Goal: Navigation & Orientation: Understand site structure

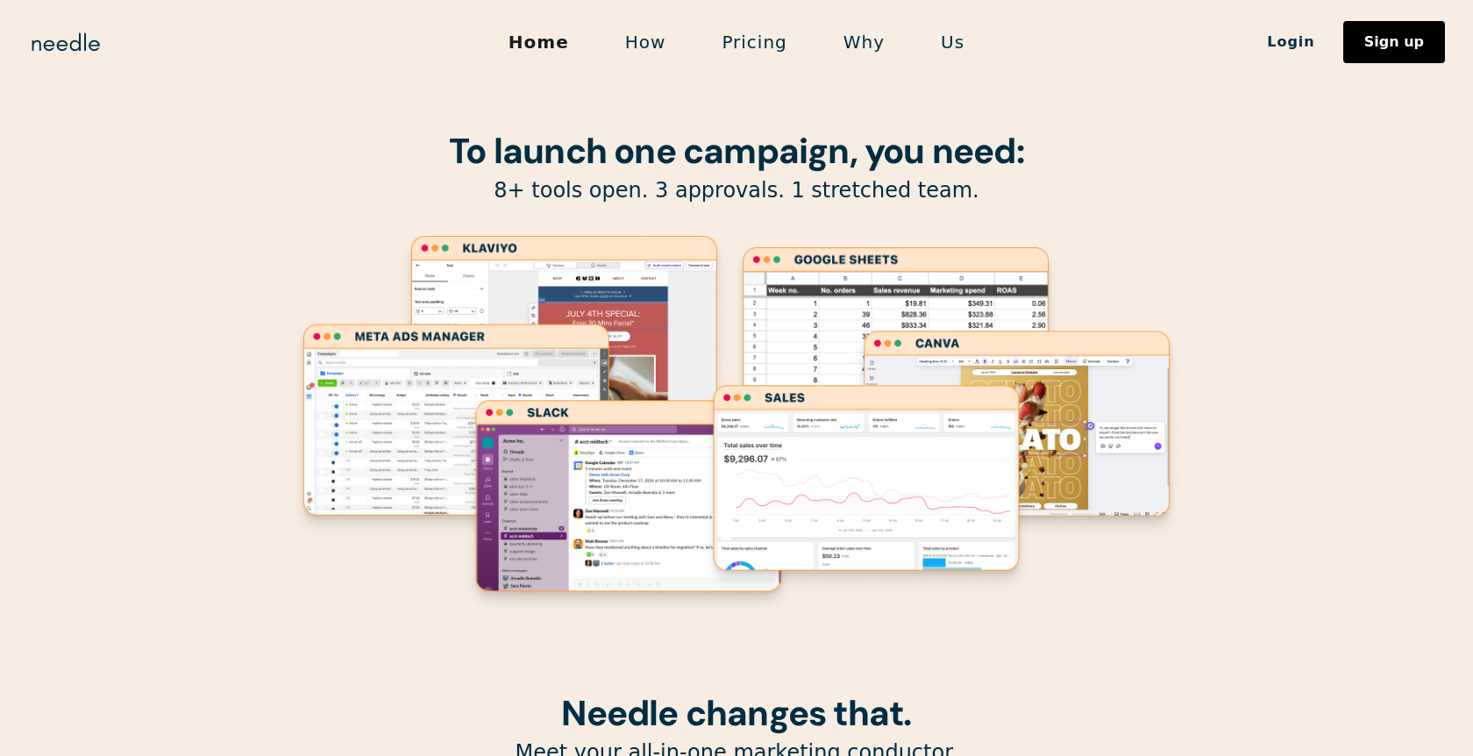
click at [653, 43] on link "How" at bounding box center [645, 42] width 97 height 37
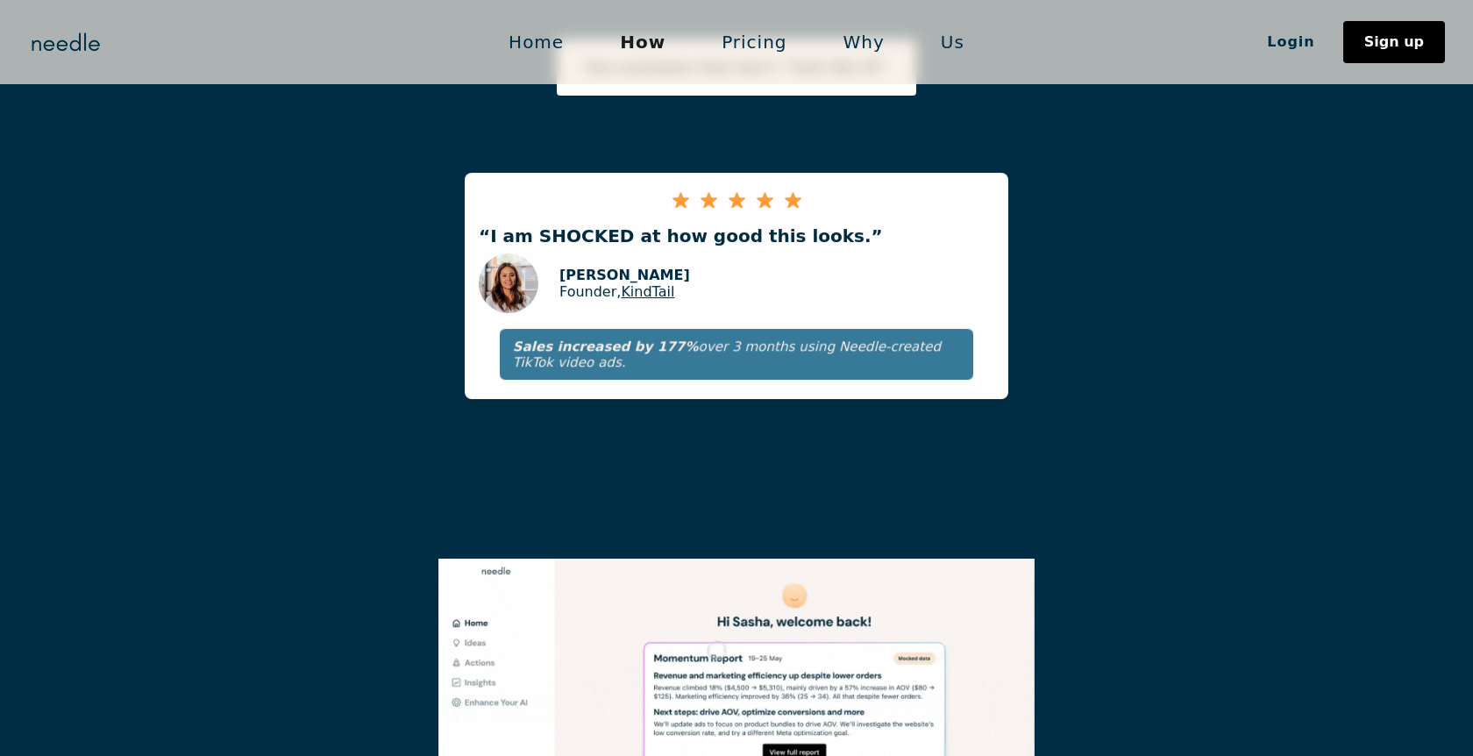
scroll to position [3233, 0]
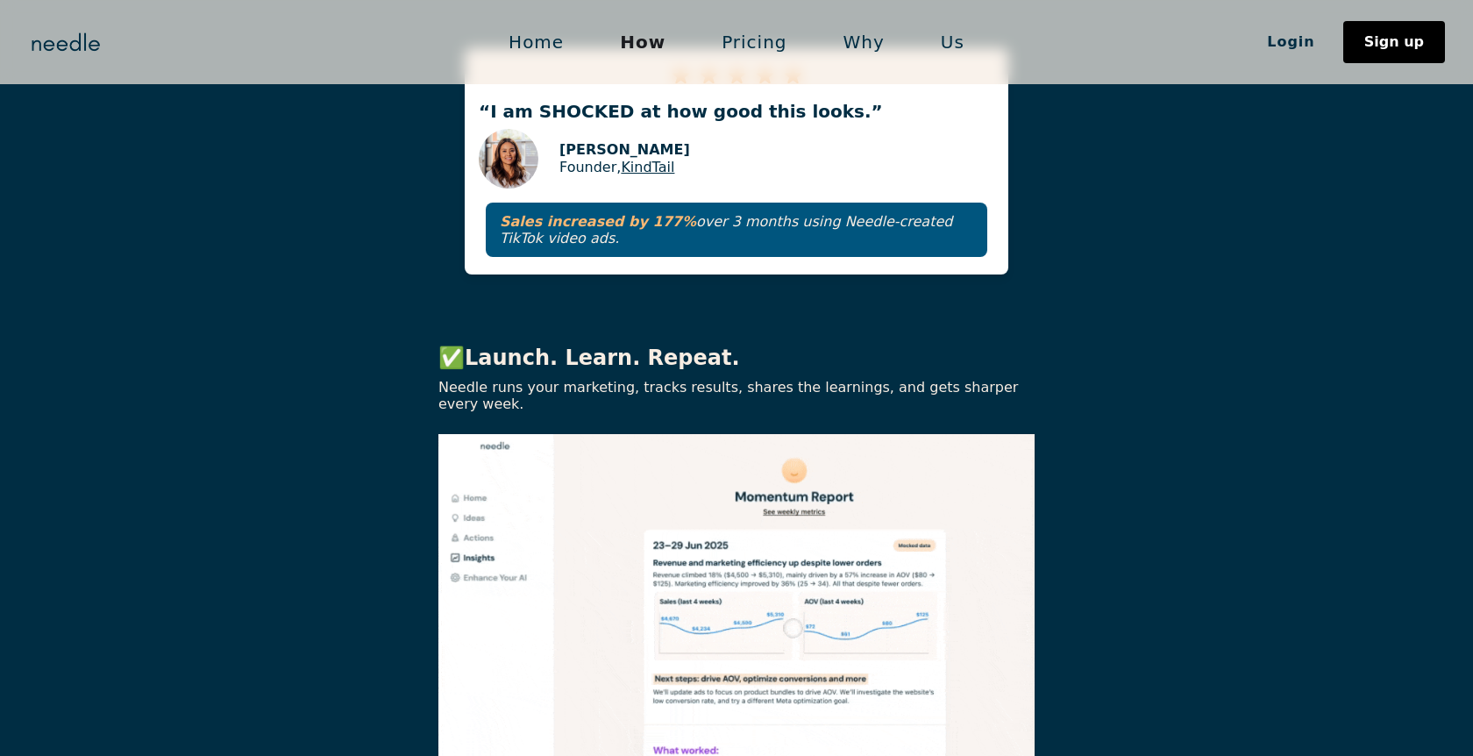
click at [754, 44] on link "Pricing" at bounding box center [754, 42] width 121 height 37
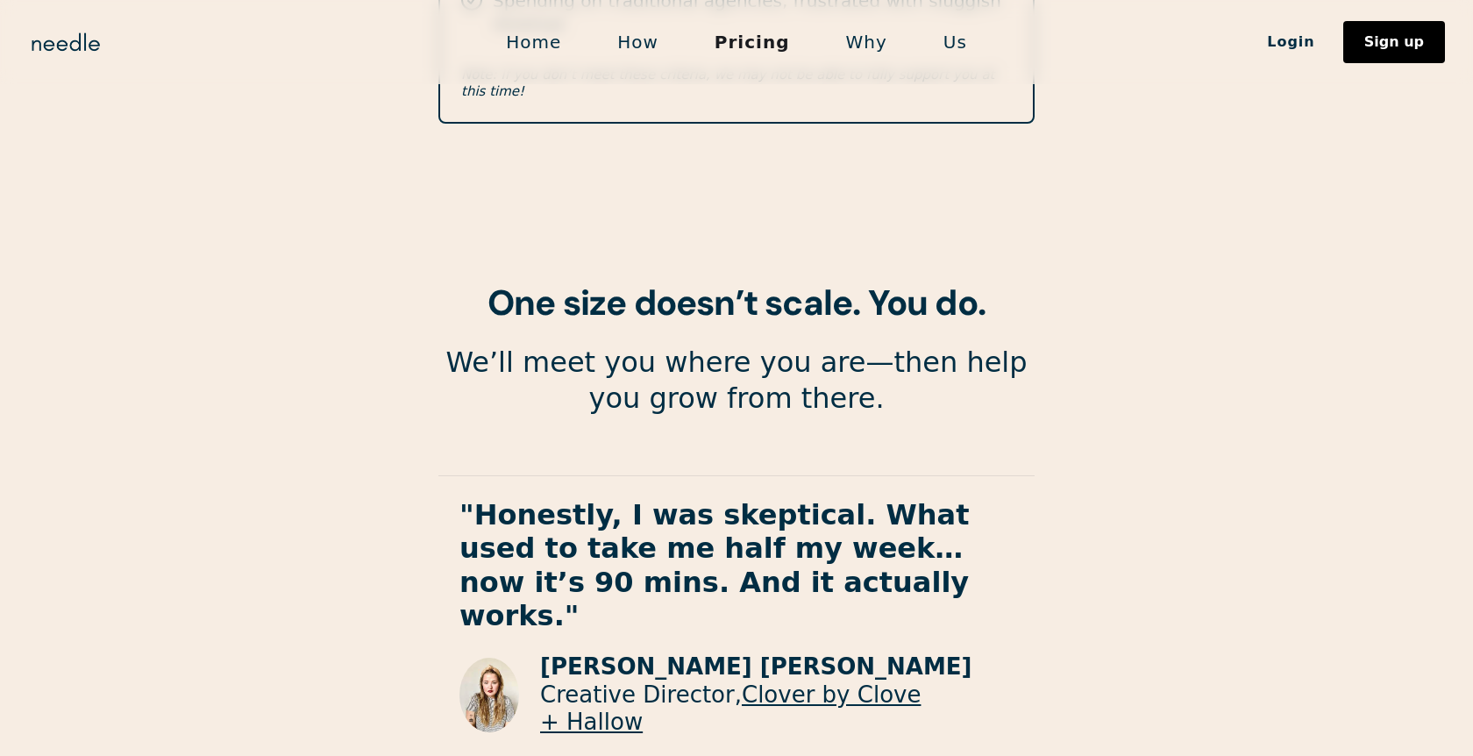
scroll to position [3135, 0]
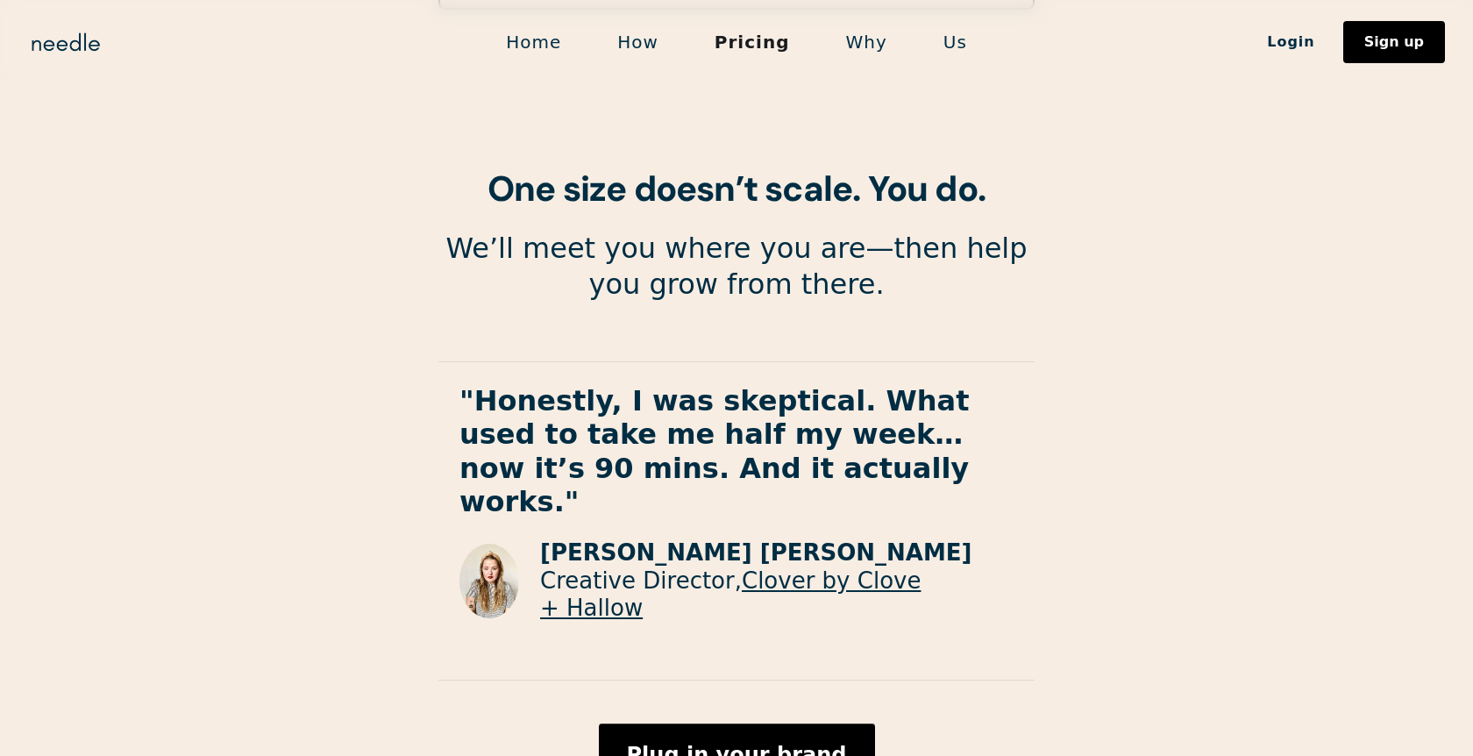
click at [821, 41] on link "Why" at bounding box center [866, 42] width 97 height 37
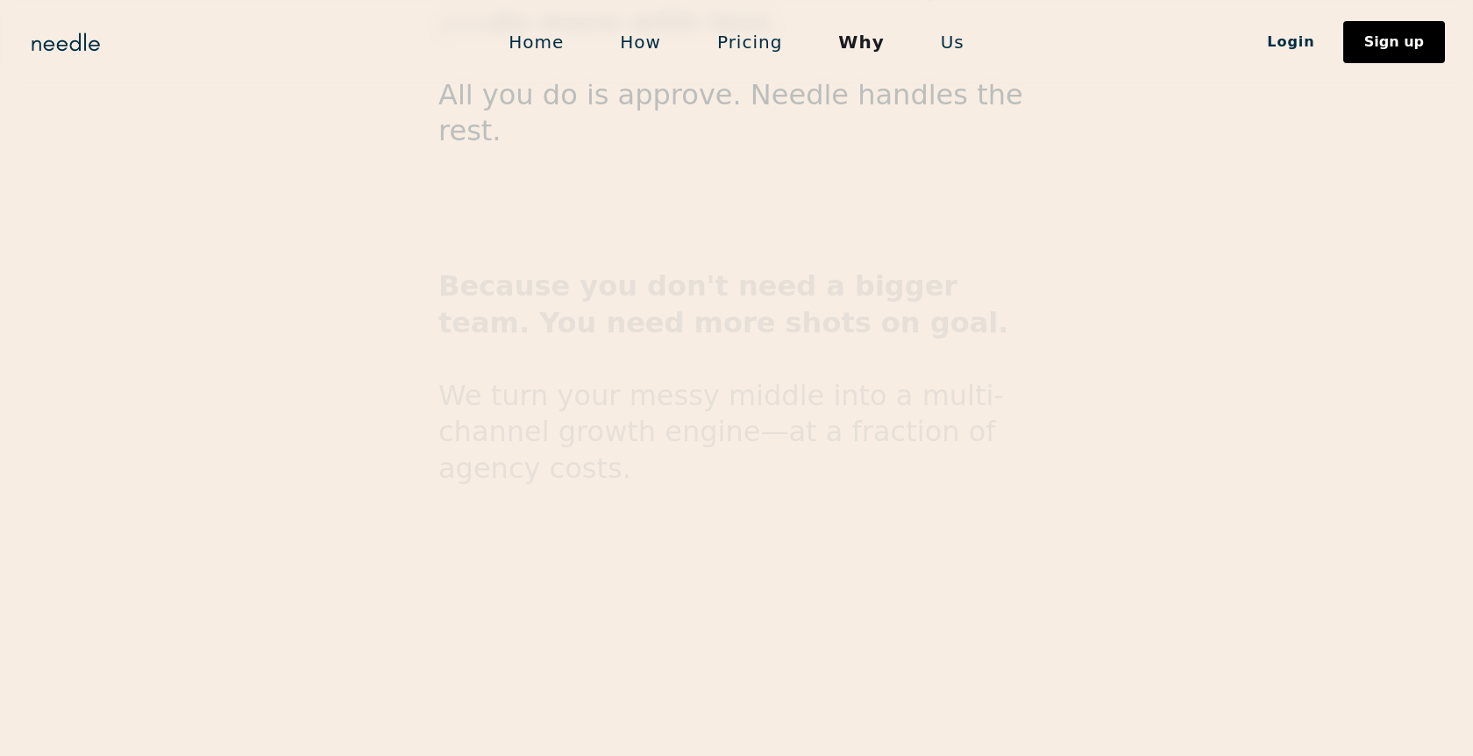
scroll to position [2893, 0]
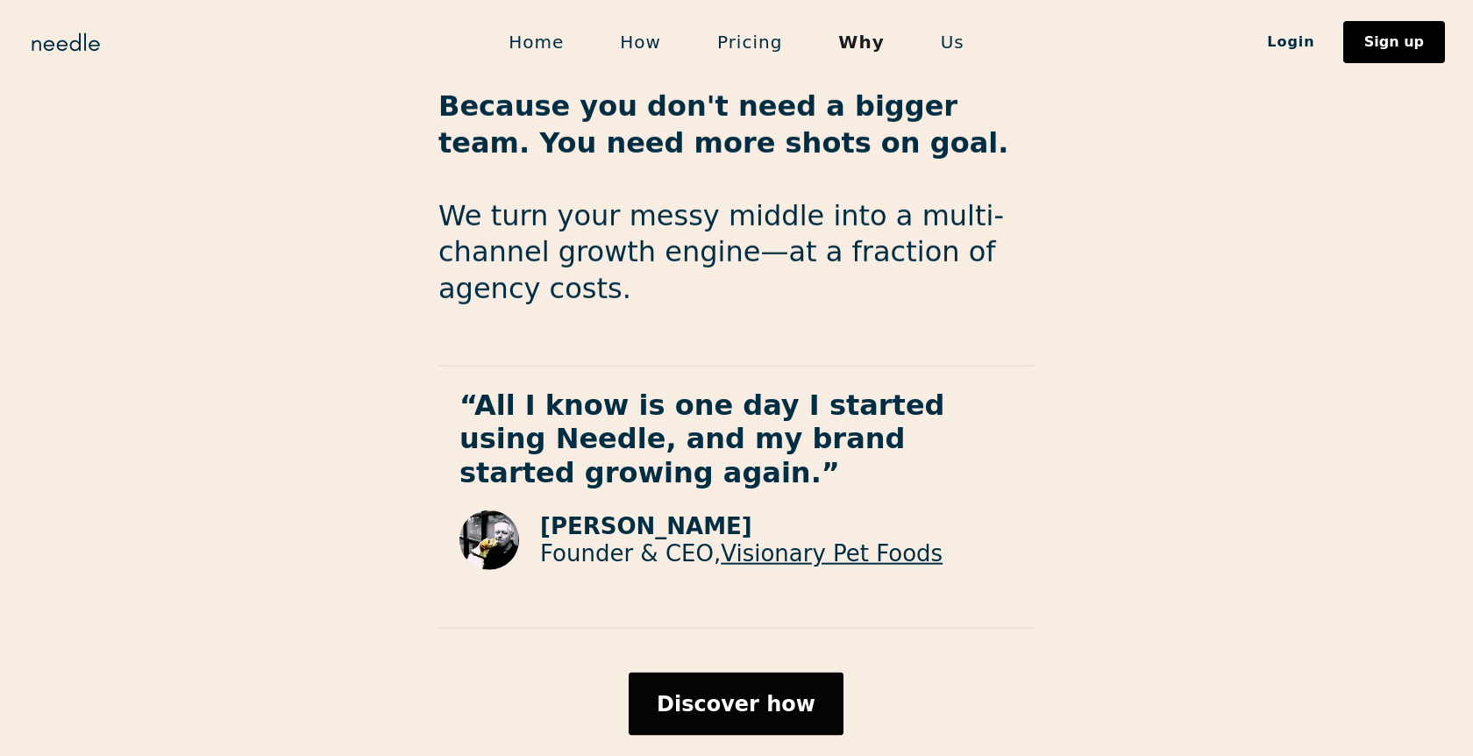
click at [938, 33] on link "Us" at bounding box center [953, 42] width 80 height 37
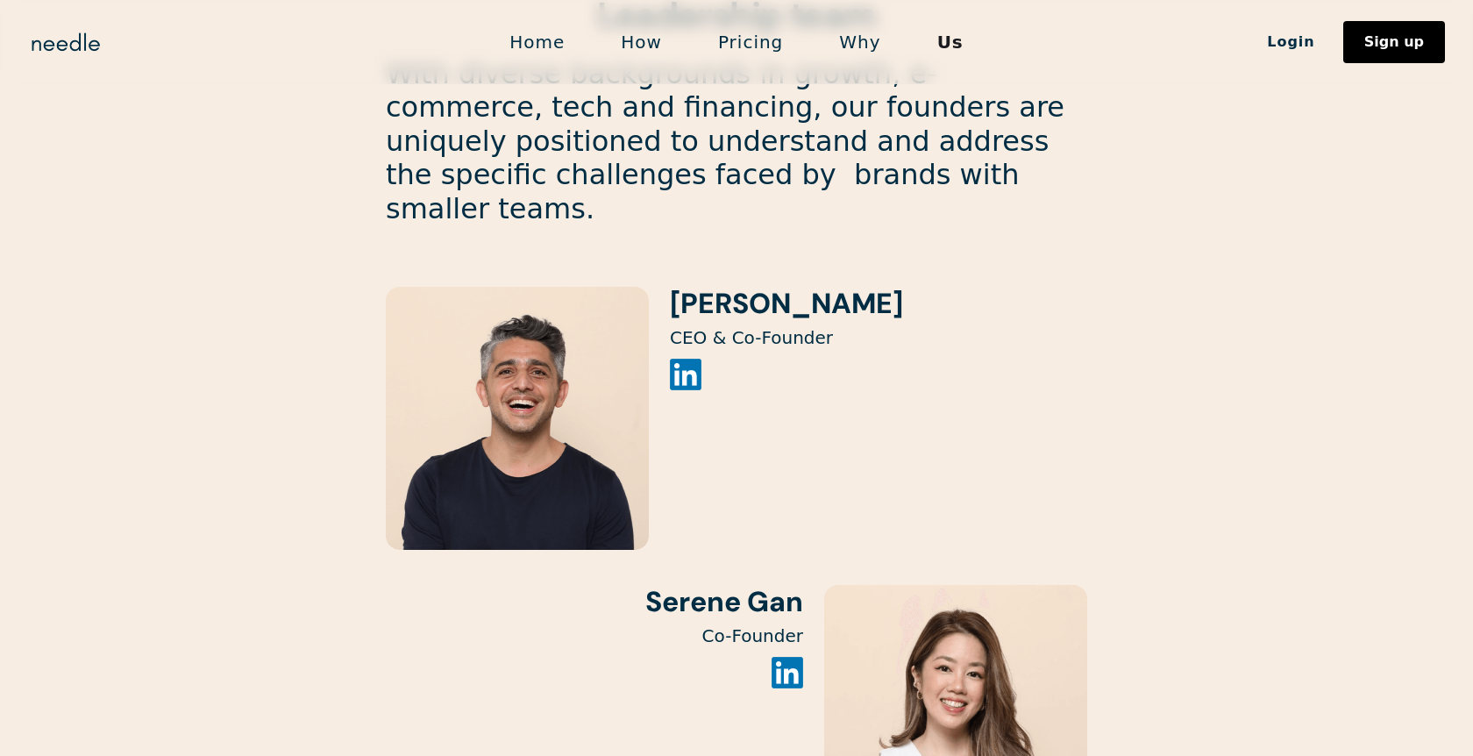
scroll to position [2509, 0]
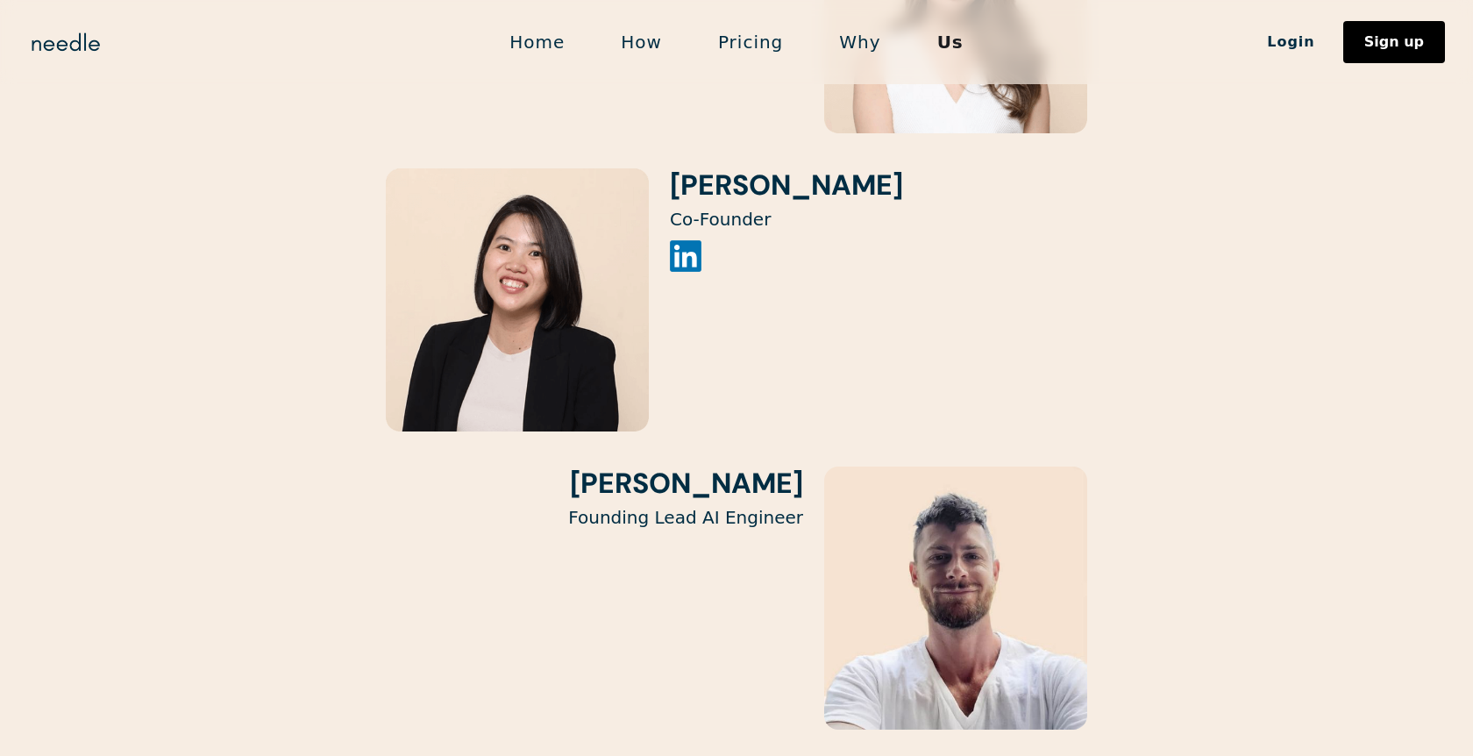
click at [917, 552] on img at bounding box center [955, 598] width 263 height 263
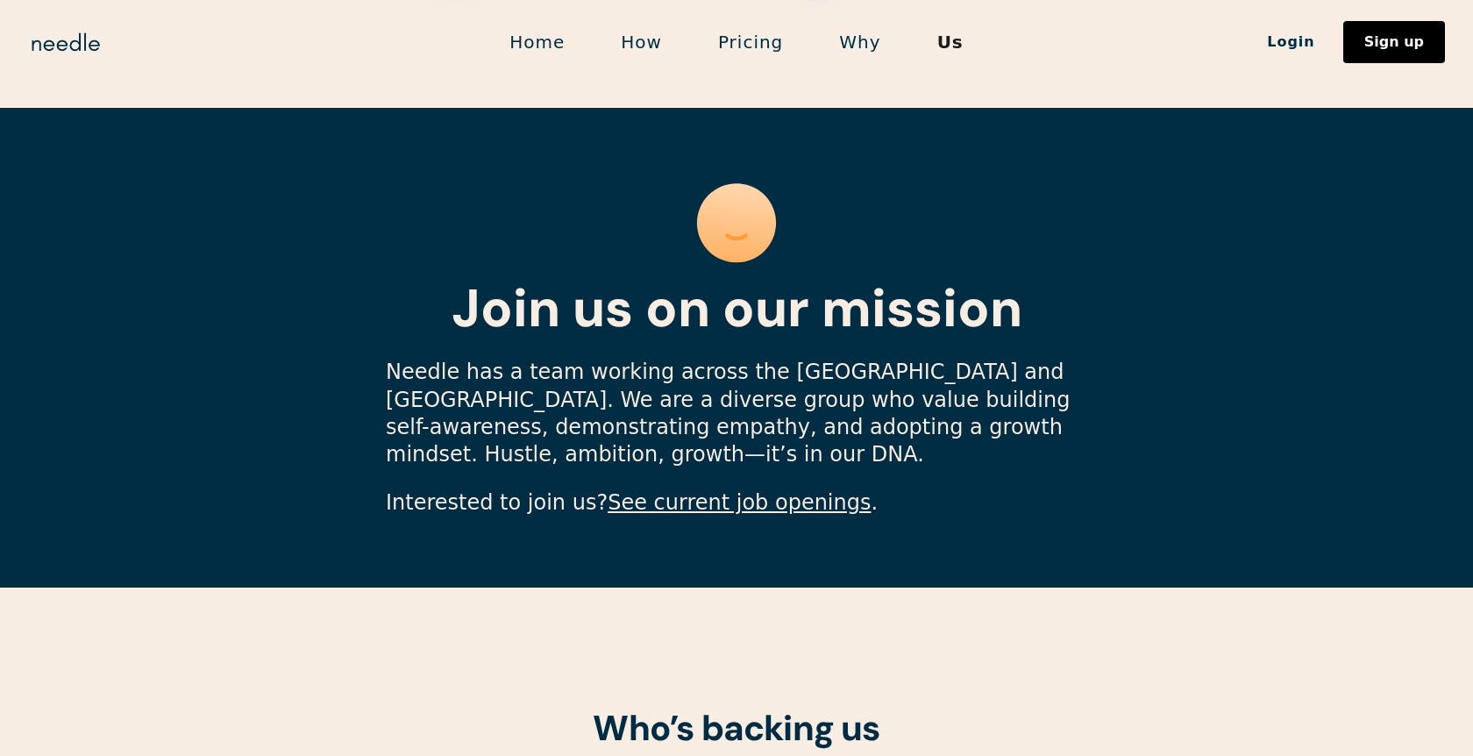
scroll to position [5130, 0]
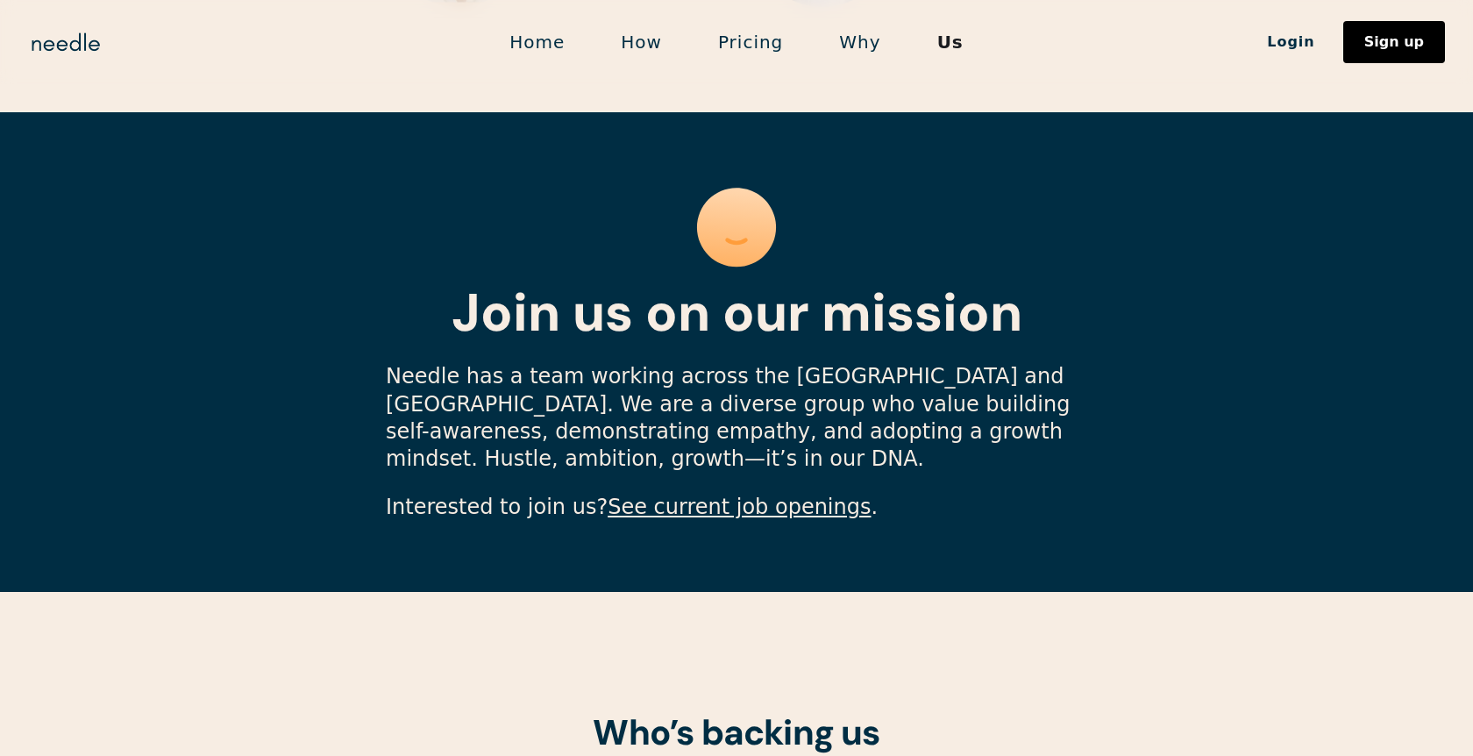
click at [740, 495] on link "See current job openings" at bounding box center [739, 507] width 263 height 25
